Goal: Check status: Check status

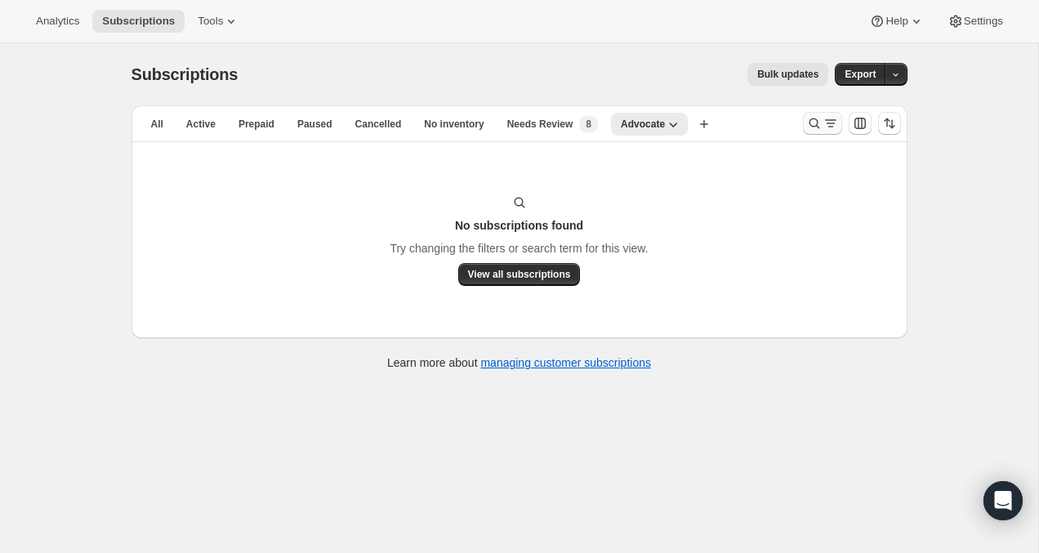
click at [807, 120] on icon "Search and filter results" at bounding box center [814, 123] width 16 height 16
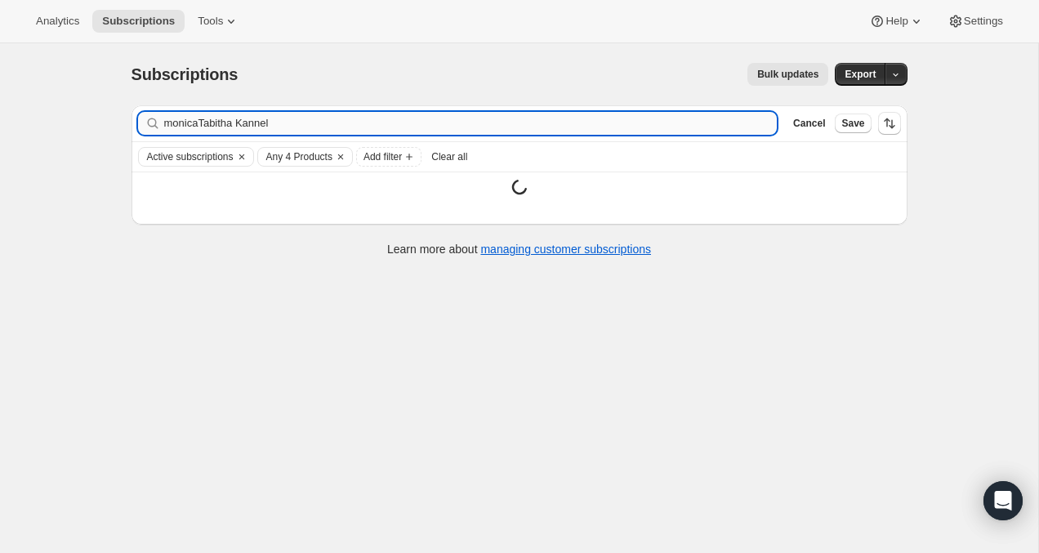
click at [289, 127] on input "monicaTabitha Kannel" at bounding box center [471, 123] width 614 height 23
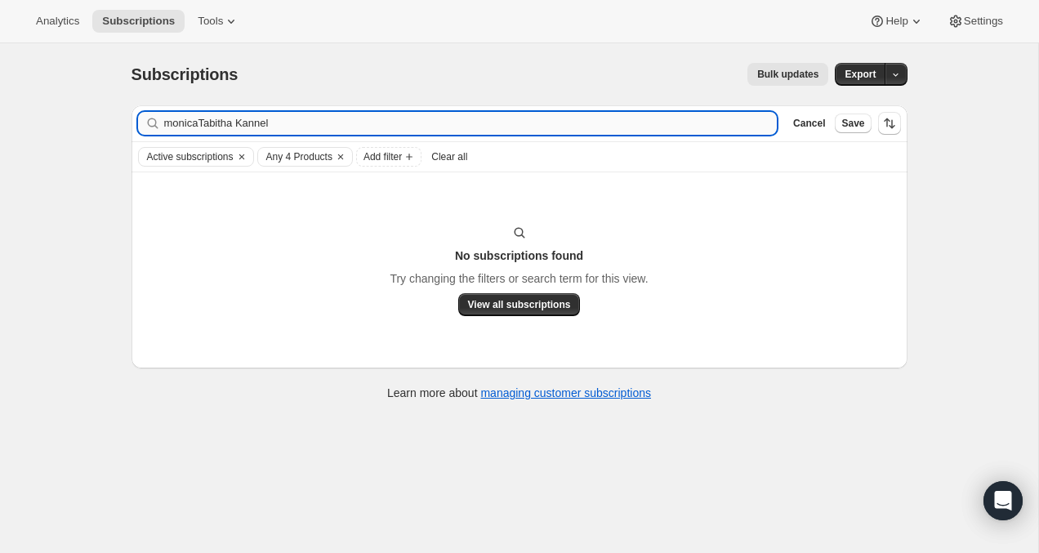
click at [289, 127] on input "monicaTabitha Kannel" at bounding box center [471, 123] width 614 height 23
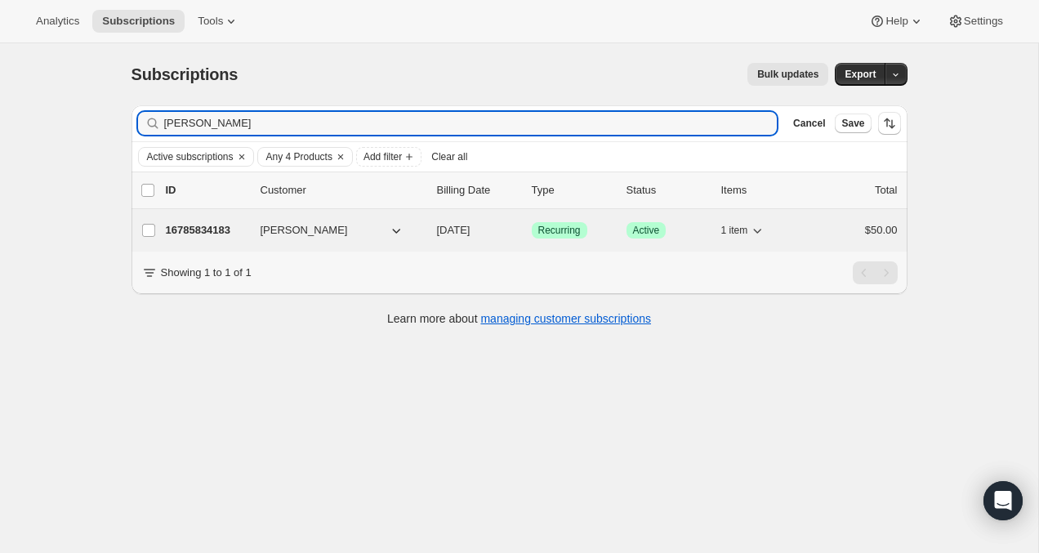
type input "[PERSON_NAME]"
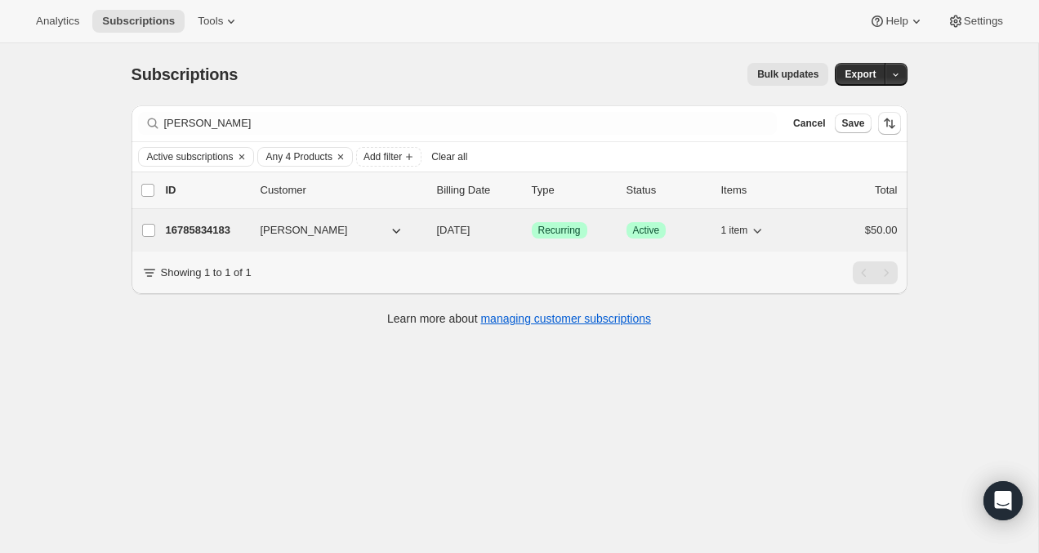
click at [229, 224] on p "16785834183" at bounding box center [207, 230] width 82 height 16
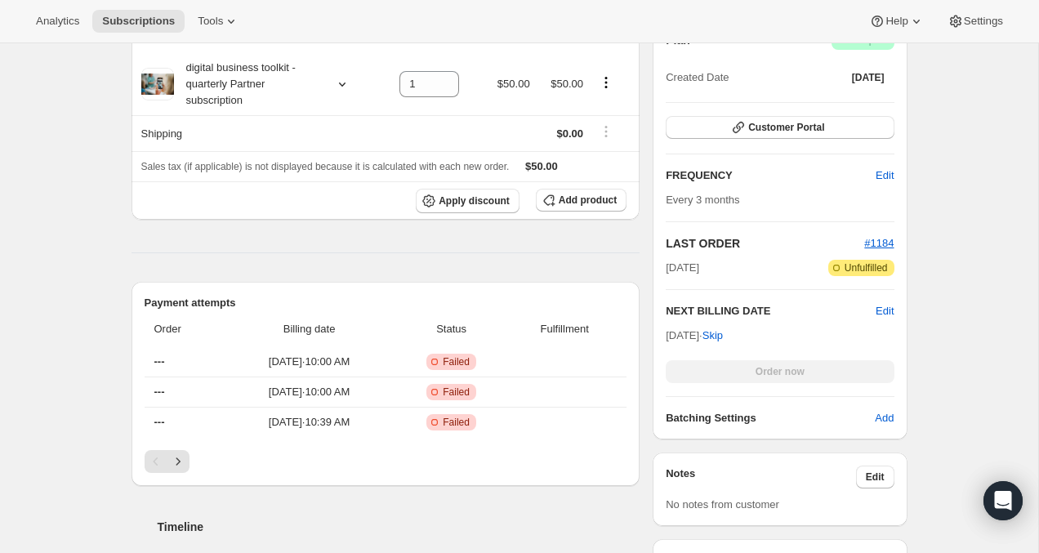
scroll to position [495, 0]
